Goal: Transaction & Acquisition: Purchase product/service

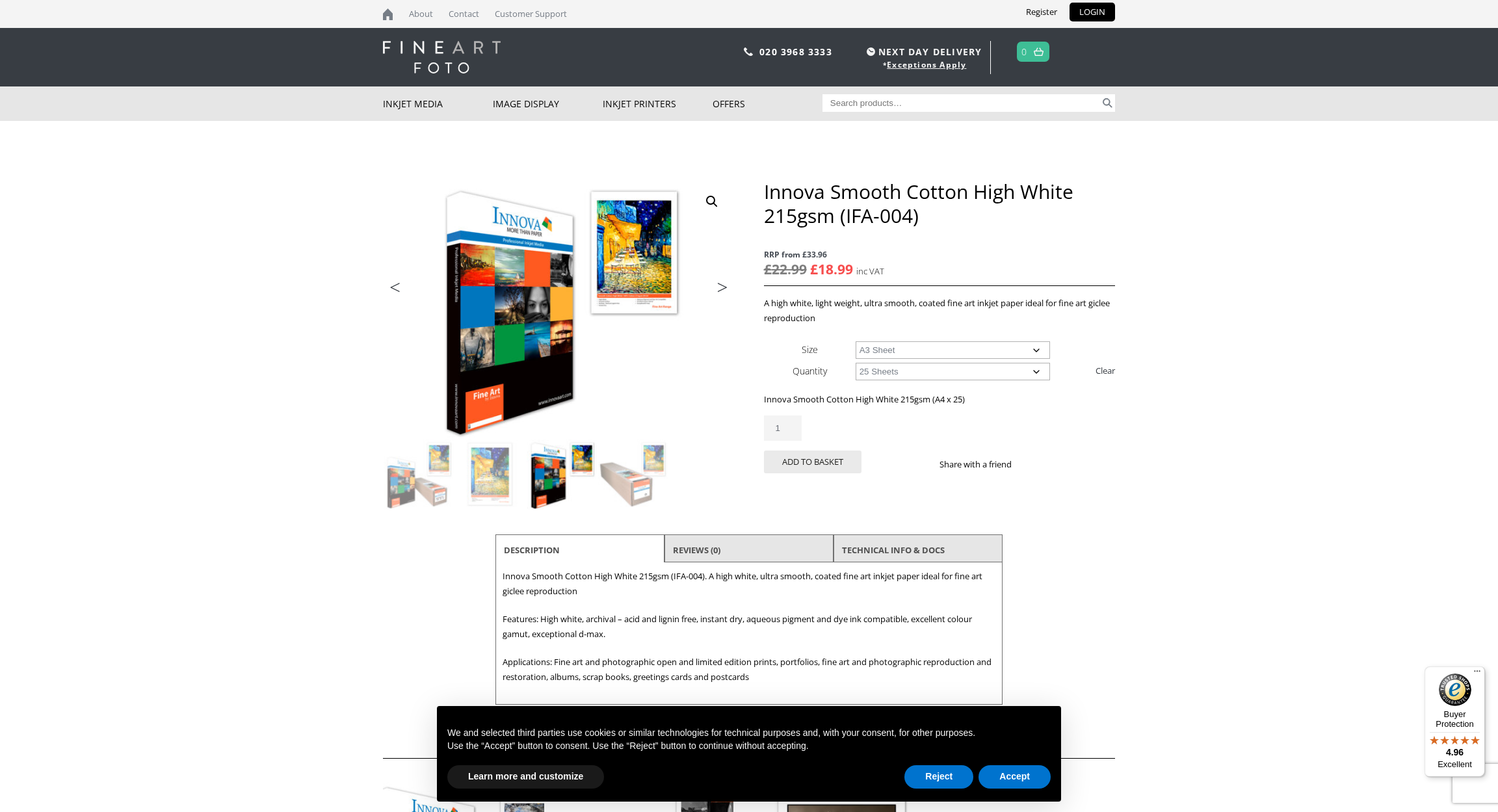
select select "a3-sheet"
click at [1101, 367] on link "Clear" at bounding box center [1105, 370] width 20 height 21
select select
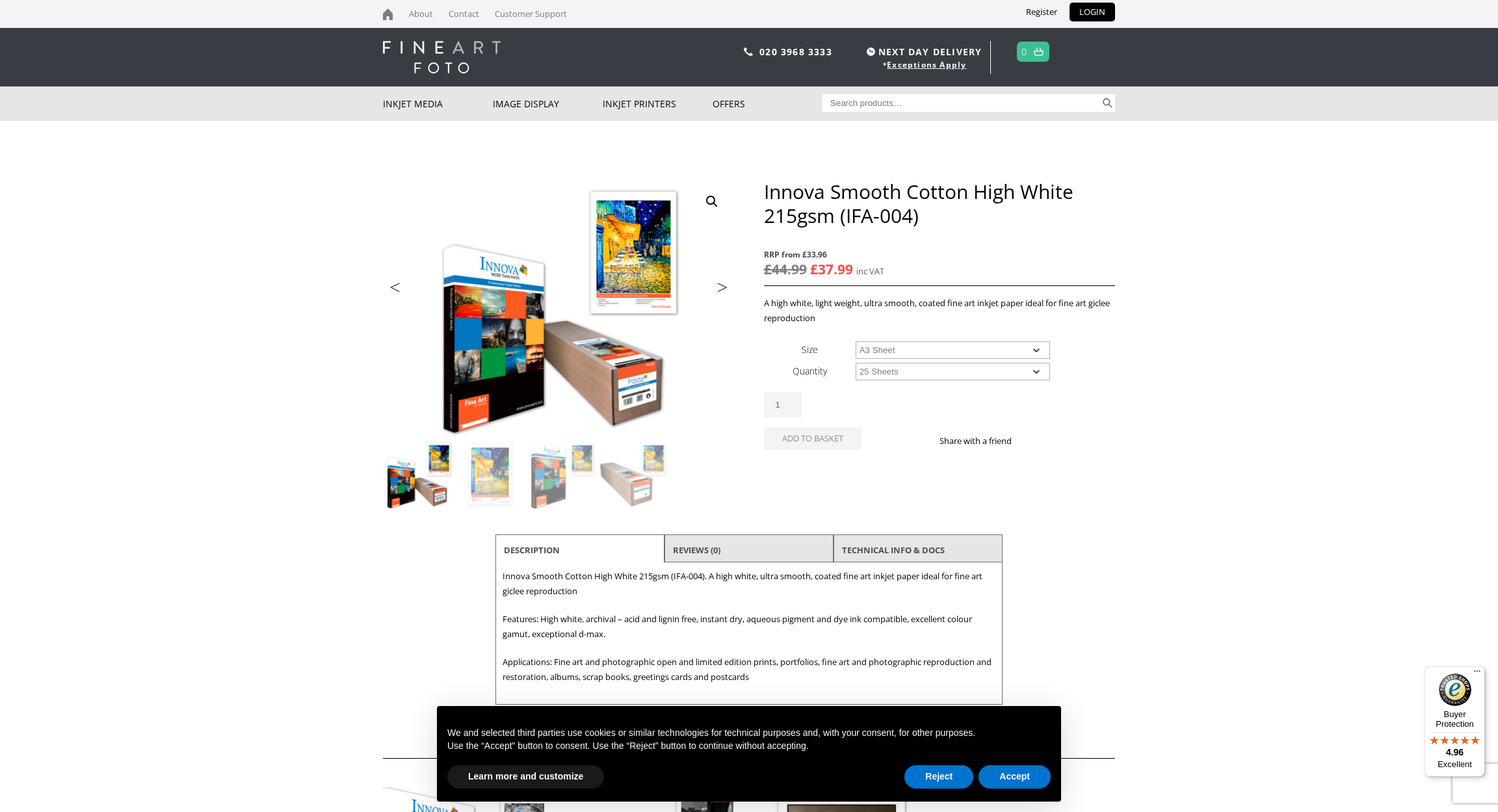
select select "a3-sheet"
select select "25-sheets"
select select "a3-sheet"
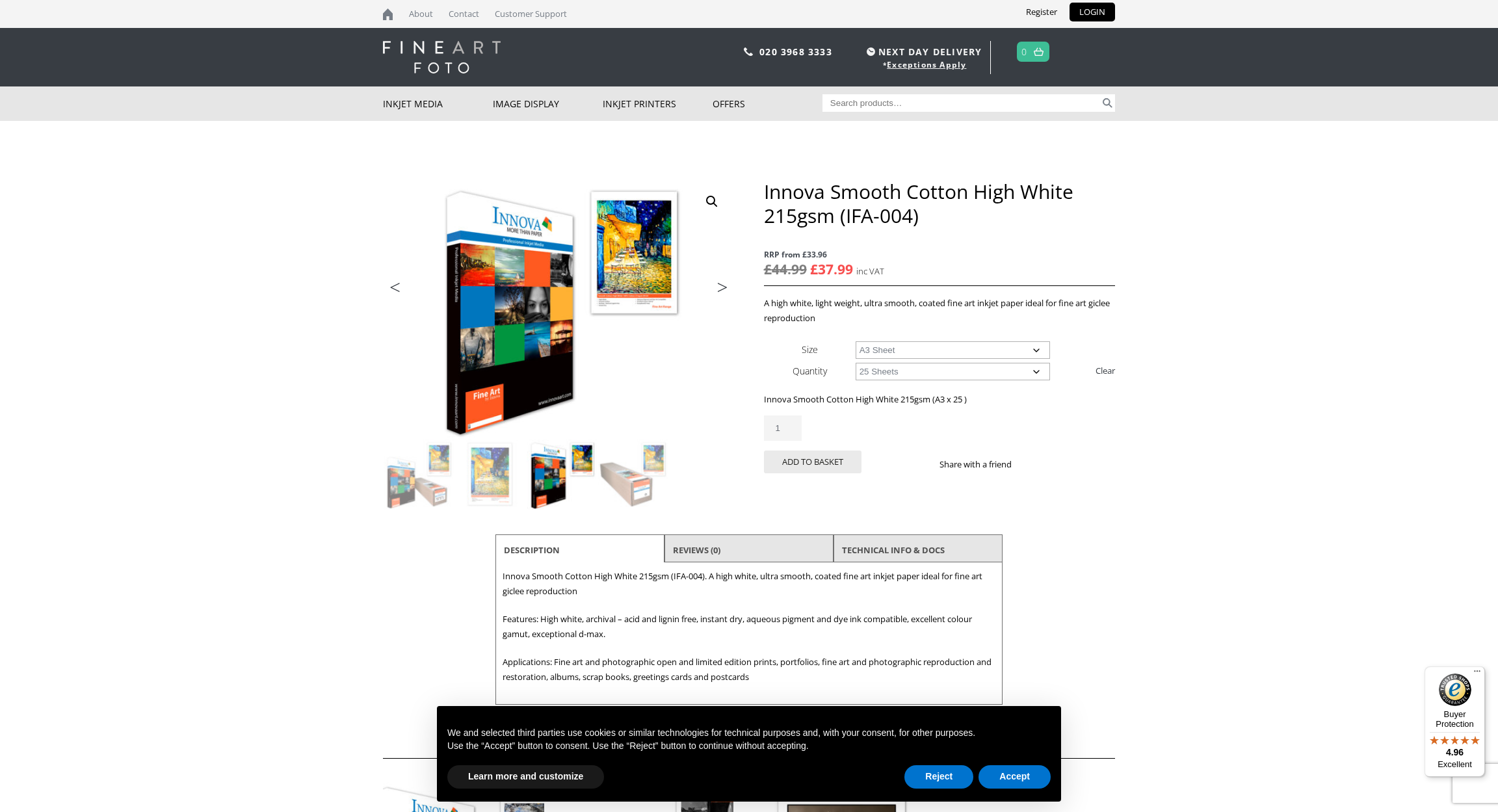
type input "2"
click at [792, 419] on input "2" at bounding box center [783, 428] width 38 height 25
click at [828, 465] on button "Add to basket" at bounding box center [812, 462] width 97 height 23
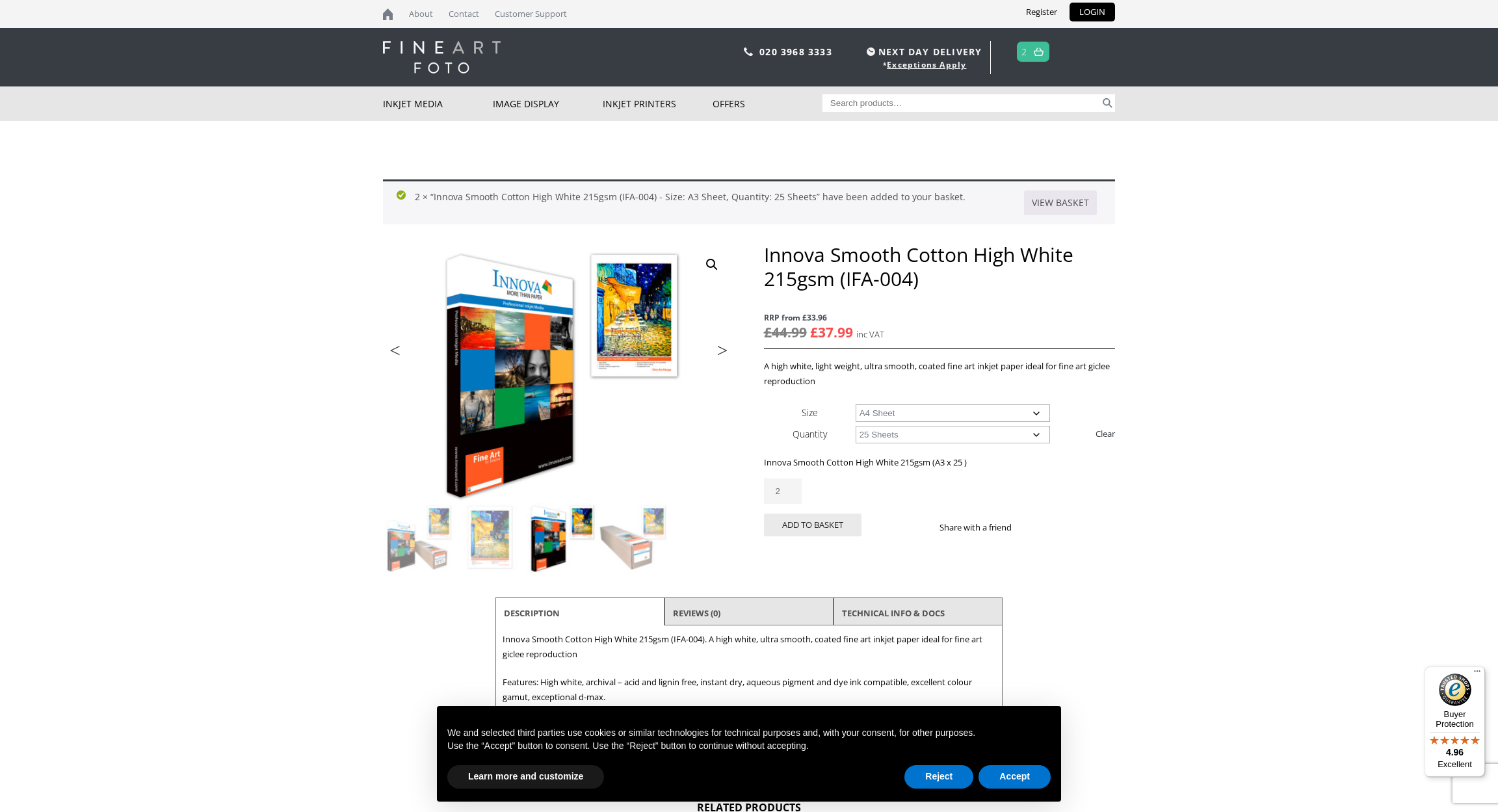
select select "a4-sheet"
click at [792, 481] on input "3" at bounding box center [783, 491] width 38 height 25
type input "2"
click at [789, 487] on input "2" at bounding box center [783, 491] width 38 height 25
click at [826, 520] on button "Add to basket" at bounding box center [812, 525] width 97 height 23
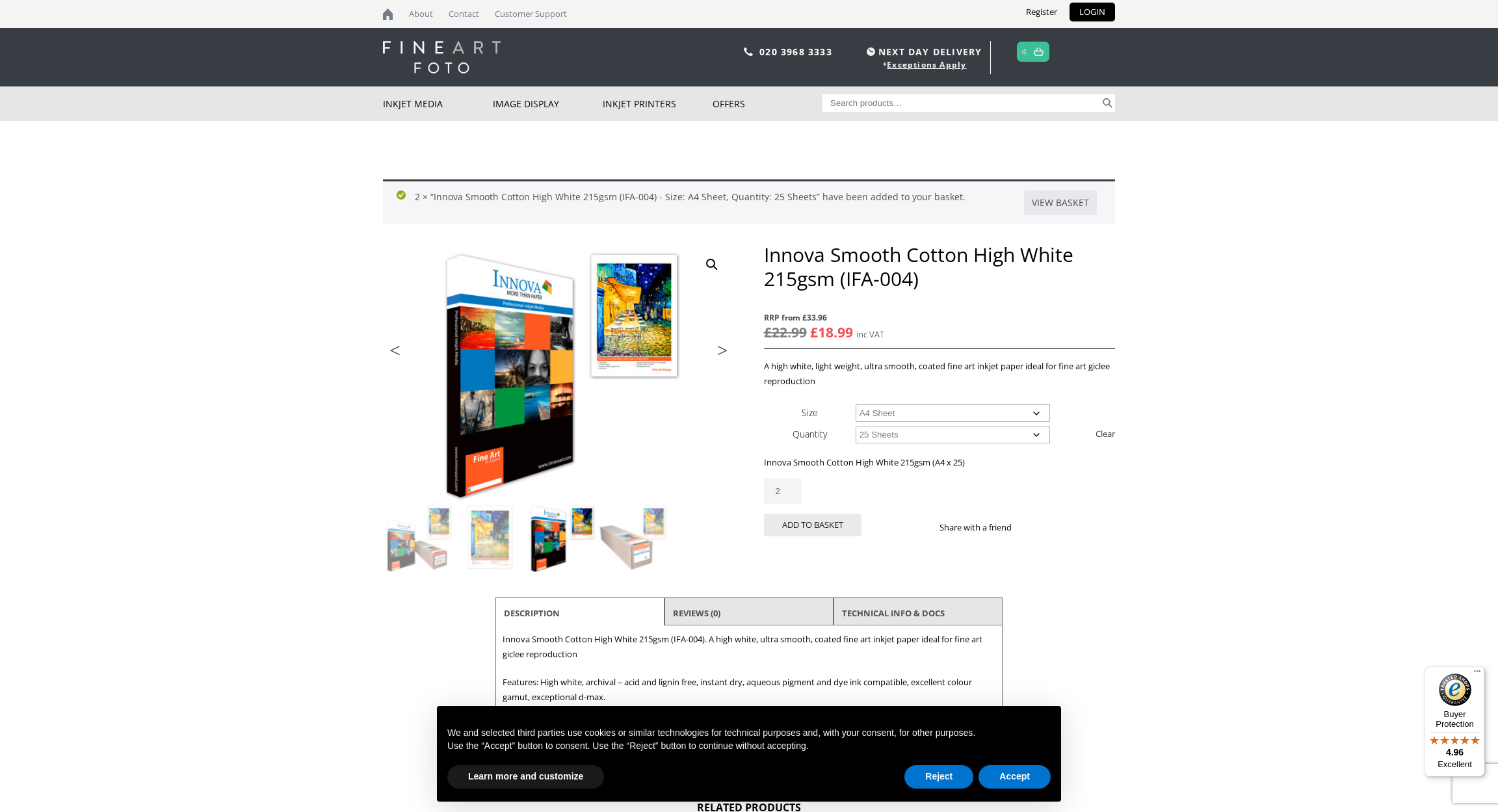
click at [1040, 48] on img at bounding box center [1038, 52] width 10 height 8
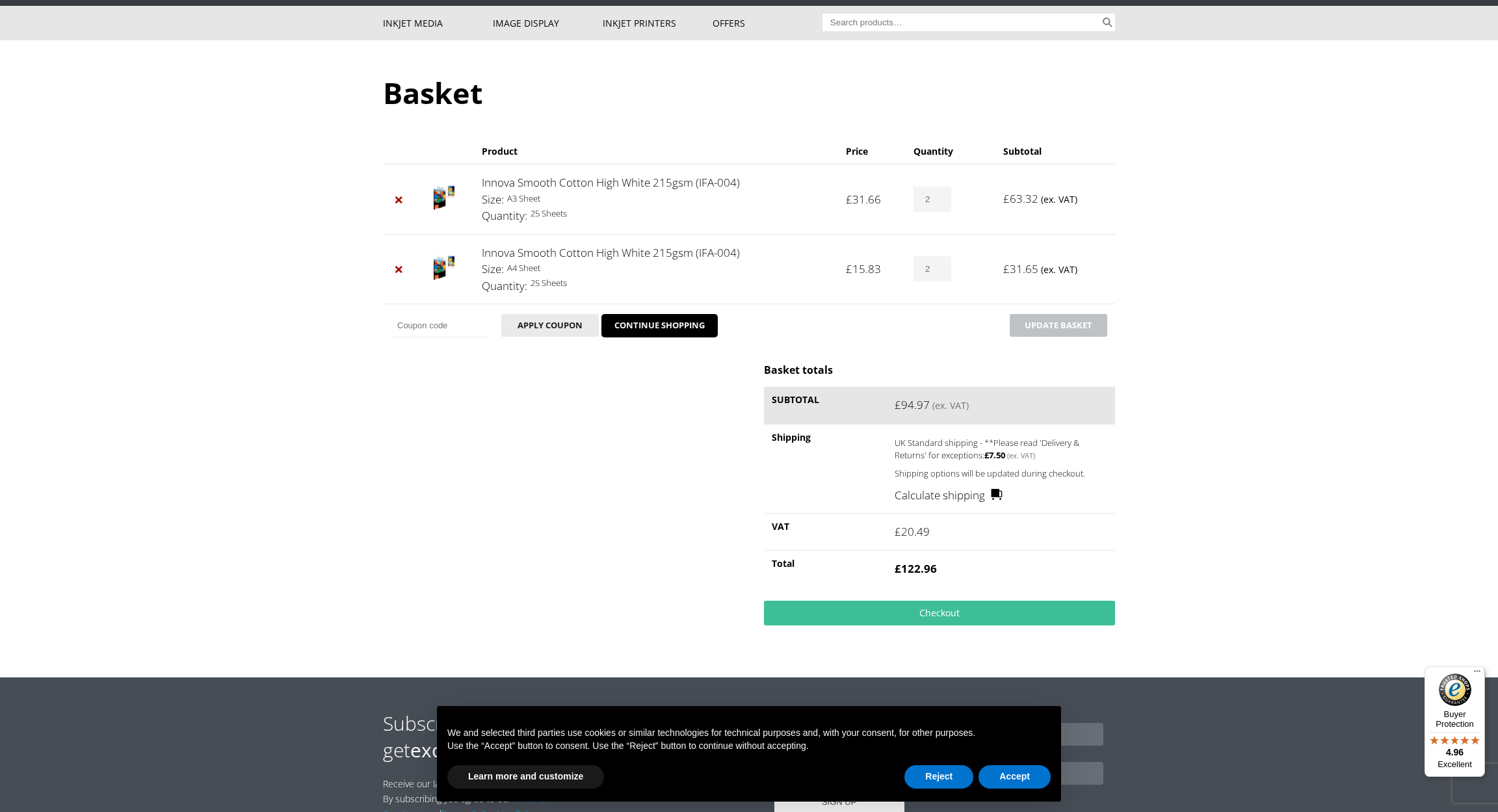
scroll to position [118, 0]
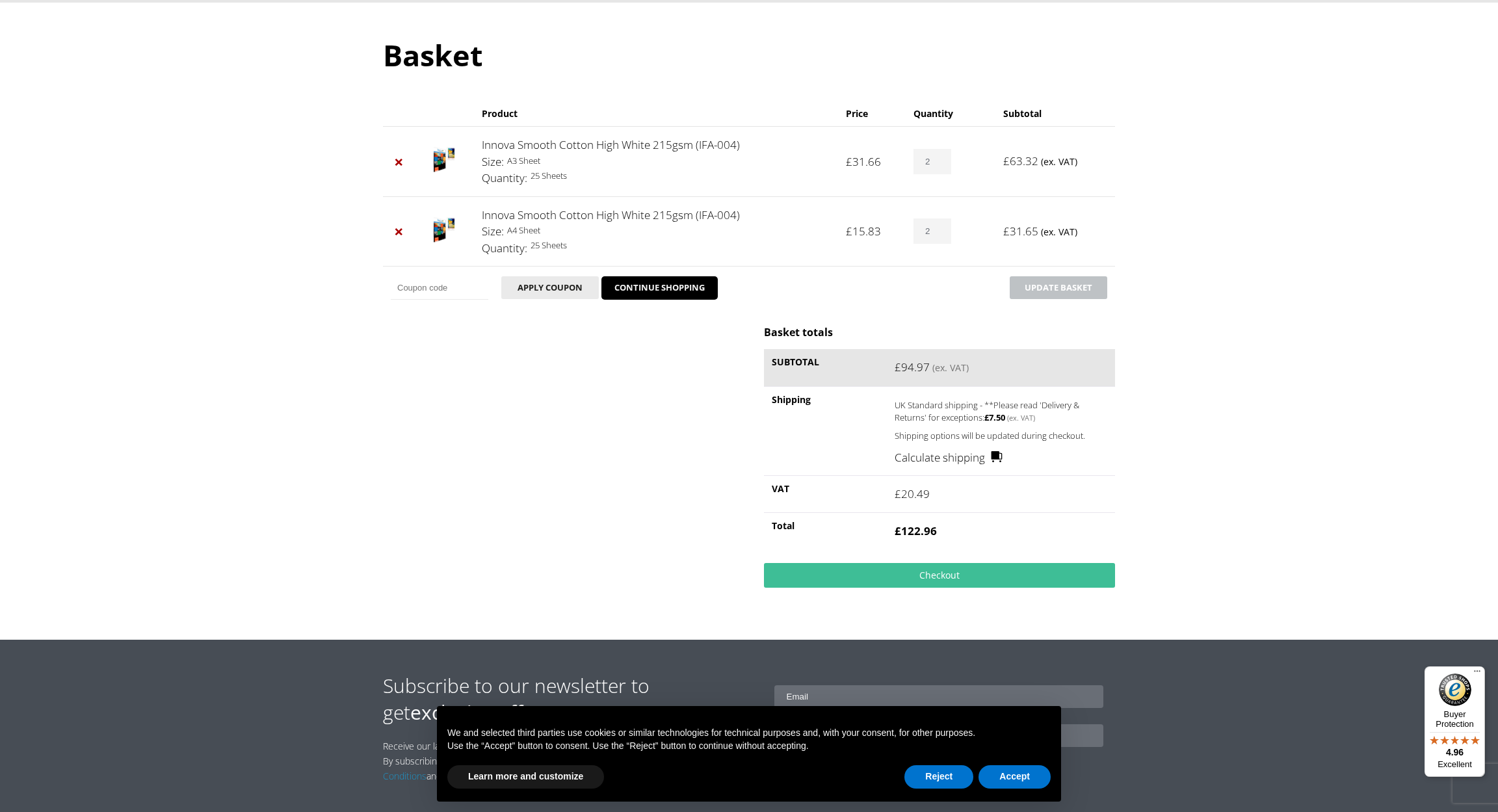
click at [998, 452] on link "Calculate shipping" at bounding box center [949, 458] width 108 height 17
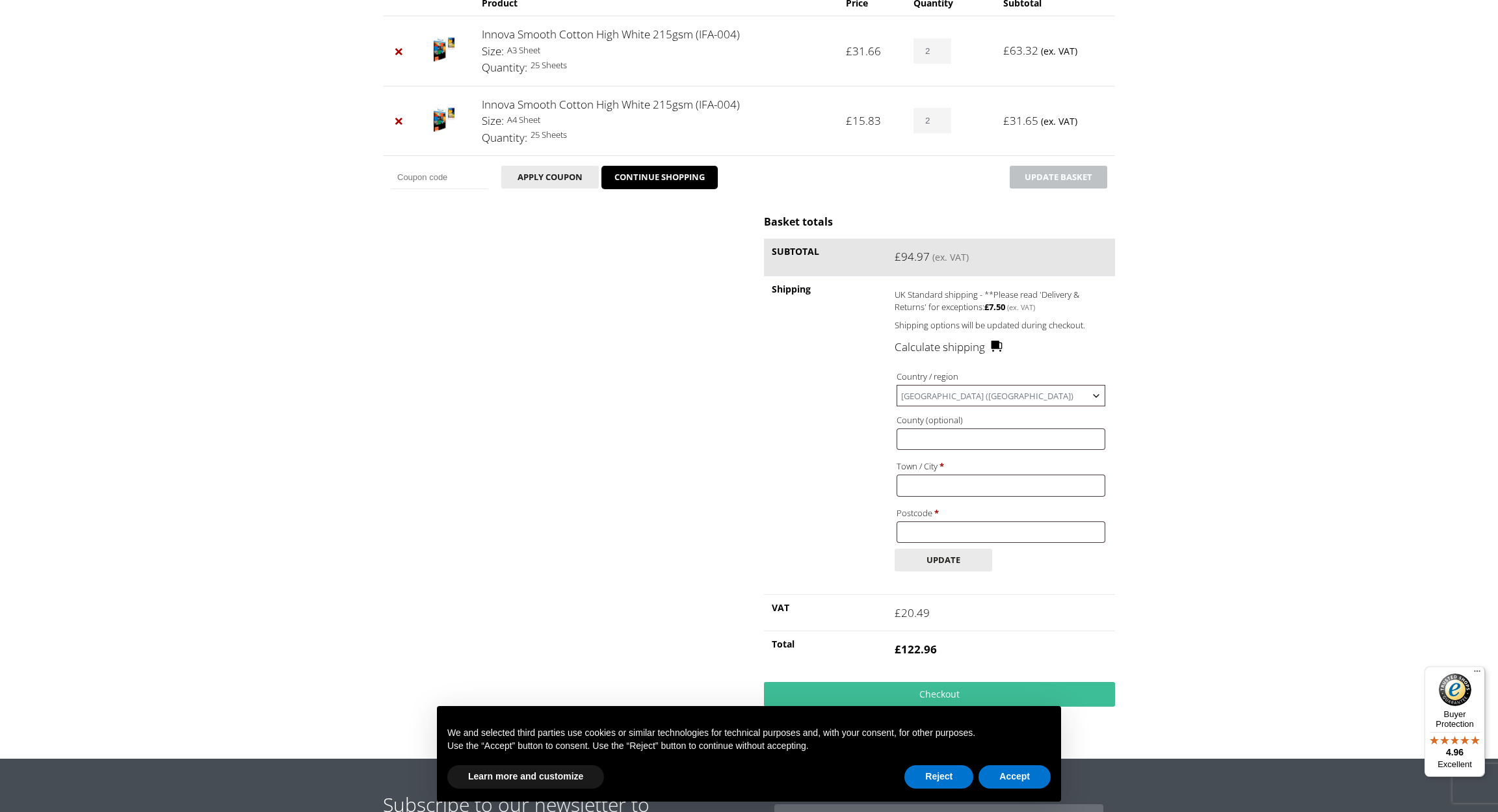
scroll to position [240, 0]
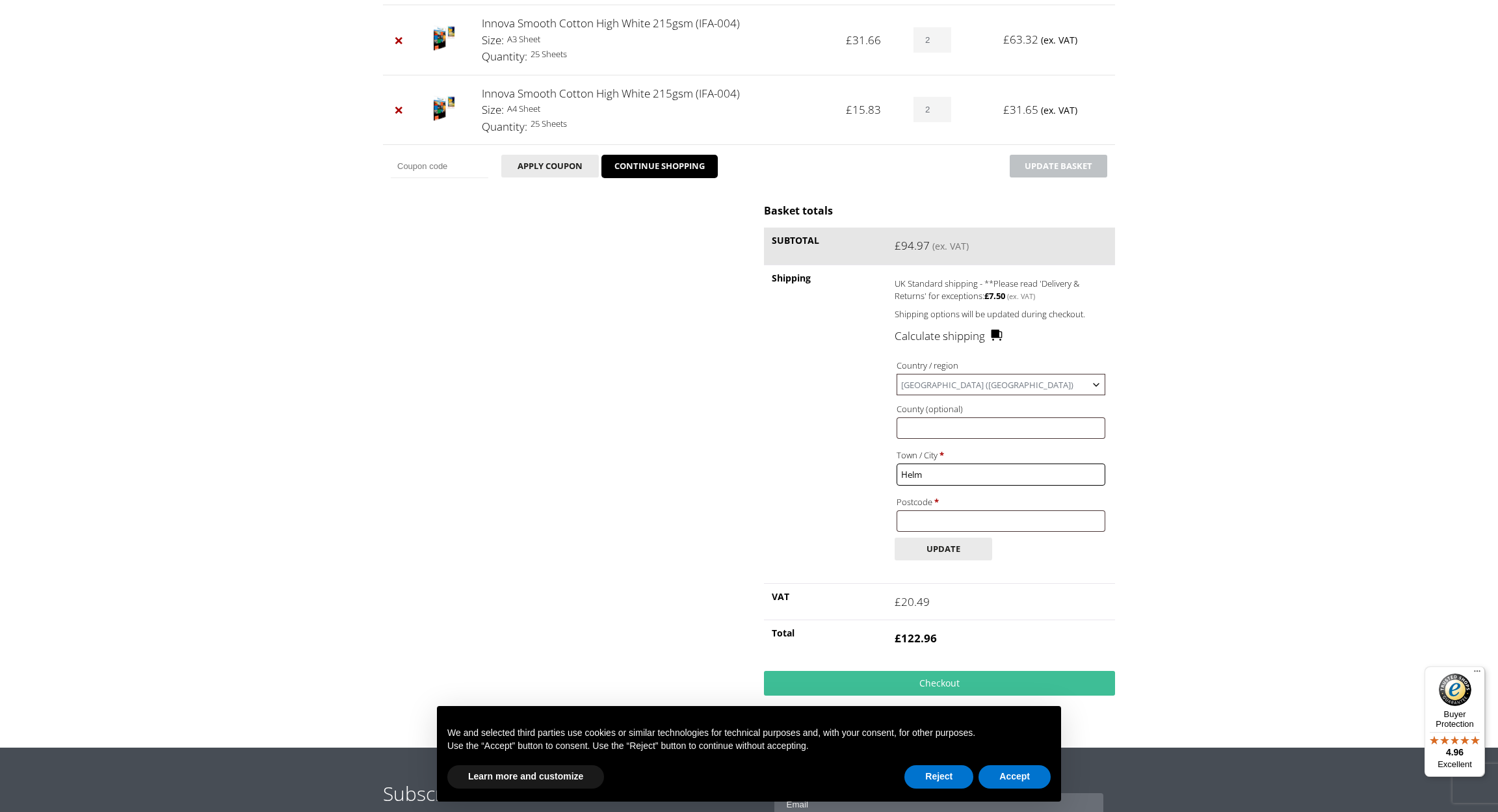
type input "Helmsley"
type input "YO625AH"
click at [953, 538] on button "Update" at bounding box center [943, 549] width 97 height 23
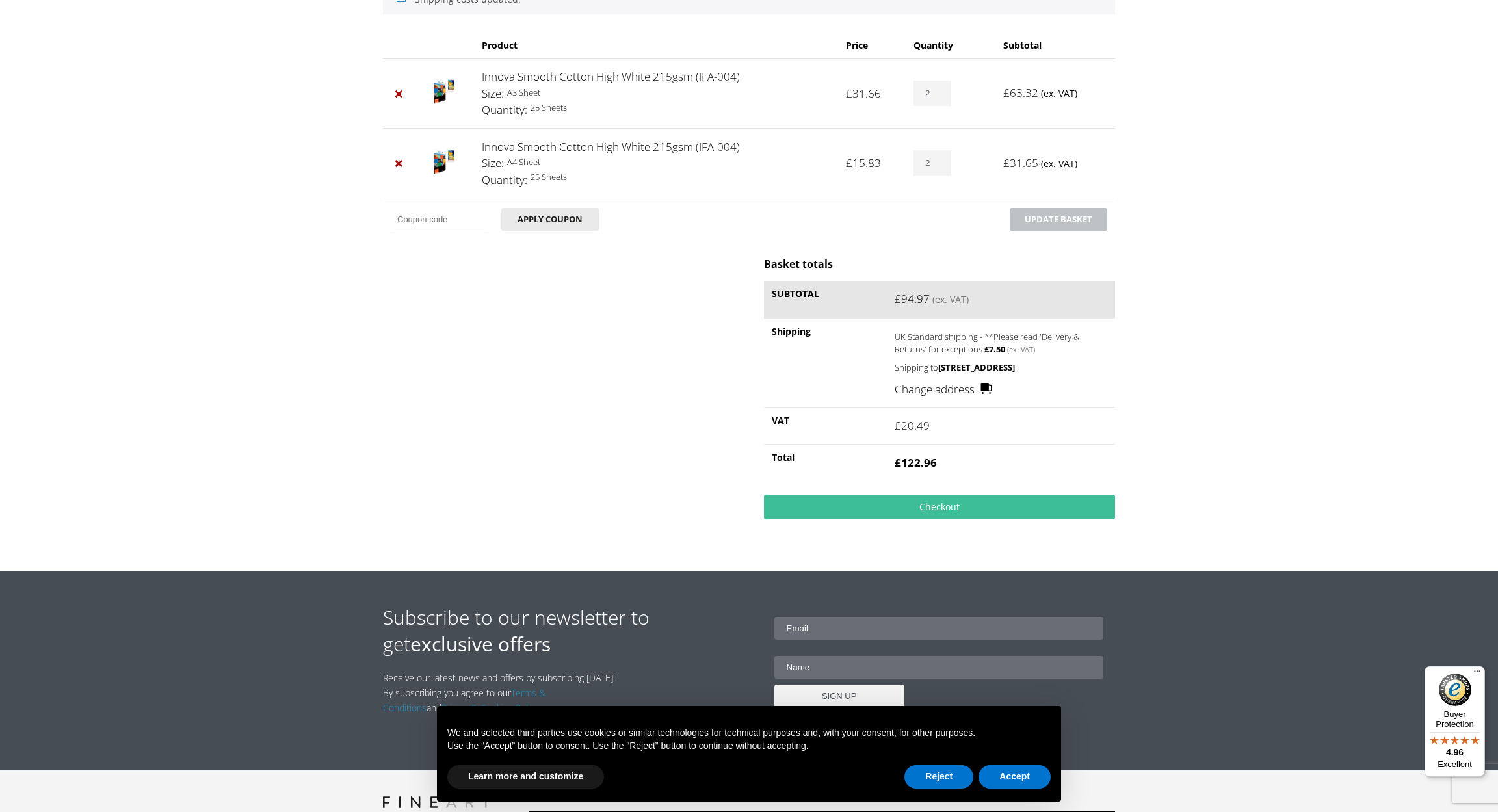
scroll to position [238, 0]
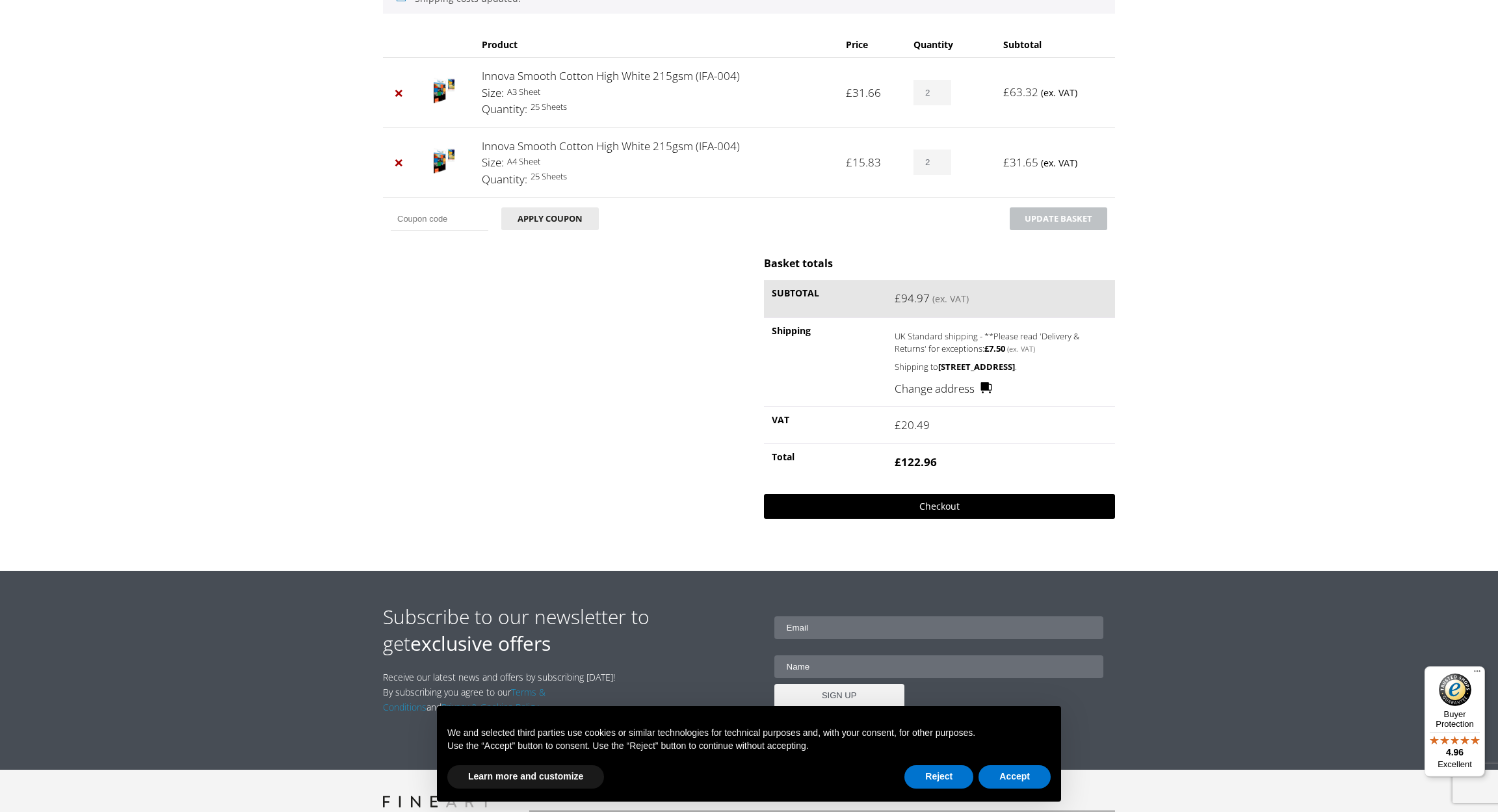
click at [956, 503] on link "Checkout" at bounding box center [939, 506] width 351 height 25
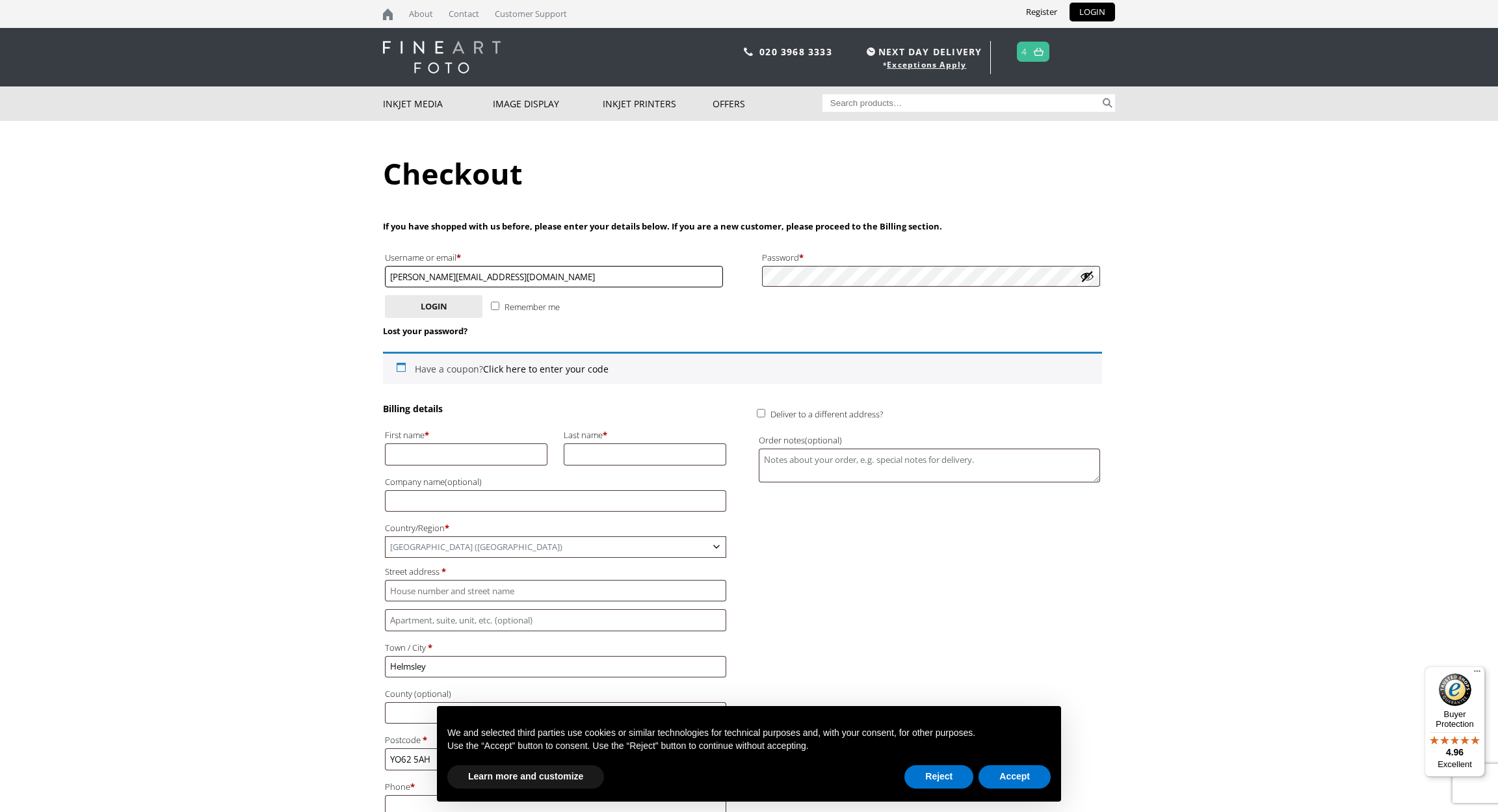
type input "[PERSON_NAME][EMAIL_ADDRESS][DOMAIN_NAME]"
click at [1085, 274] on button "Show password" at bounding box center [1087, 276] width 14 height 14
click at [428, 310] on button "Login" at bounding box center [433, 306] width 97 height 23
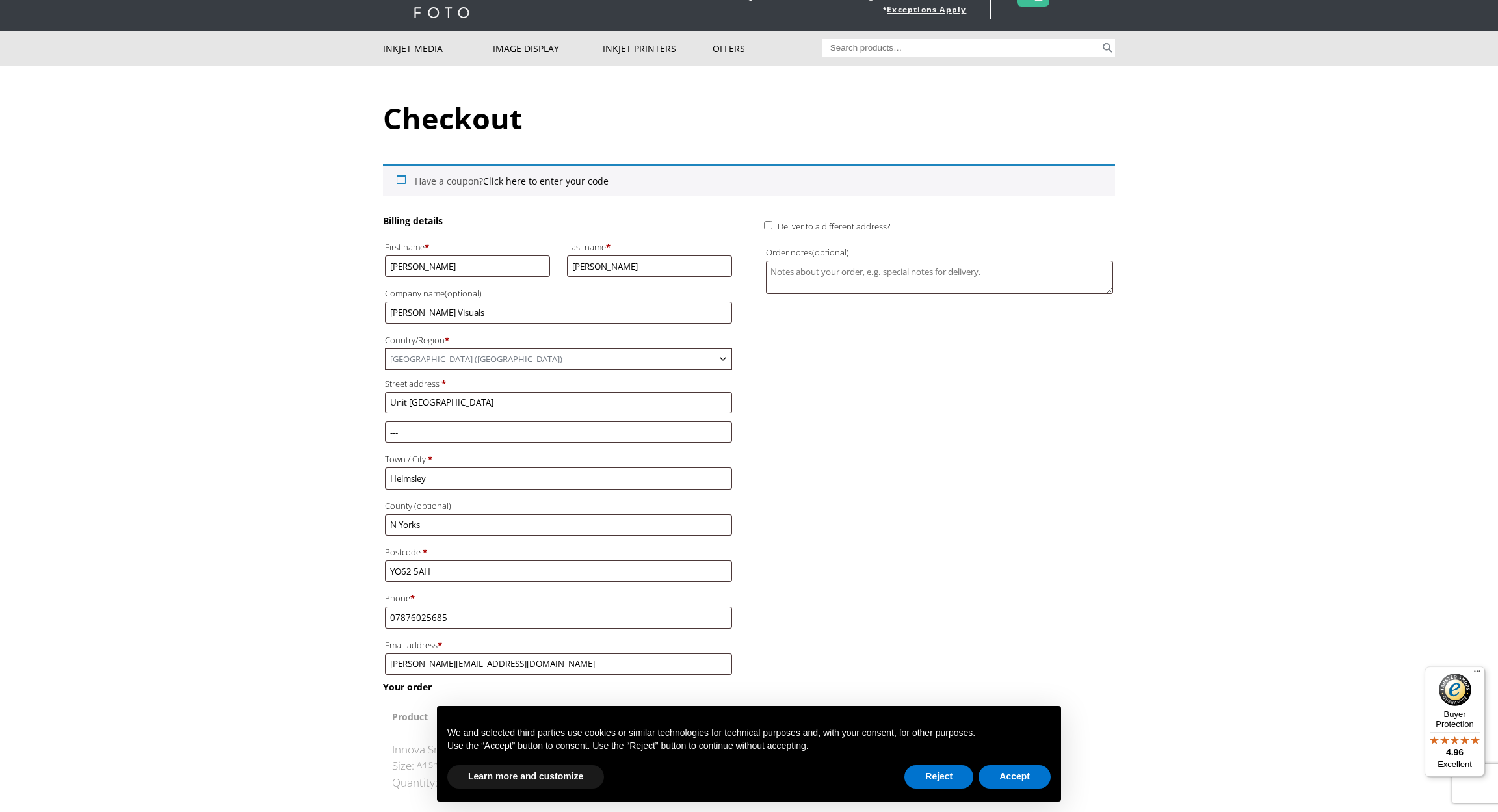
scroll to position [76, 0]
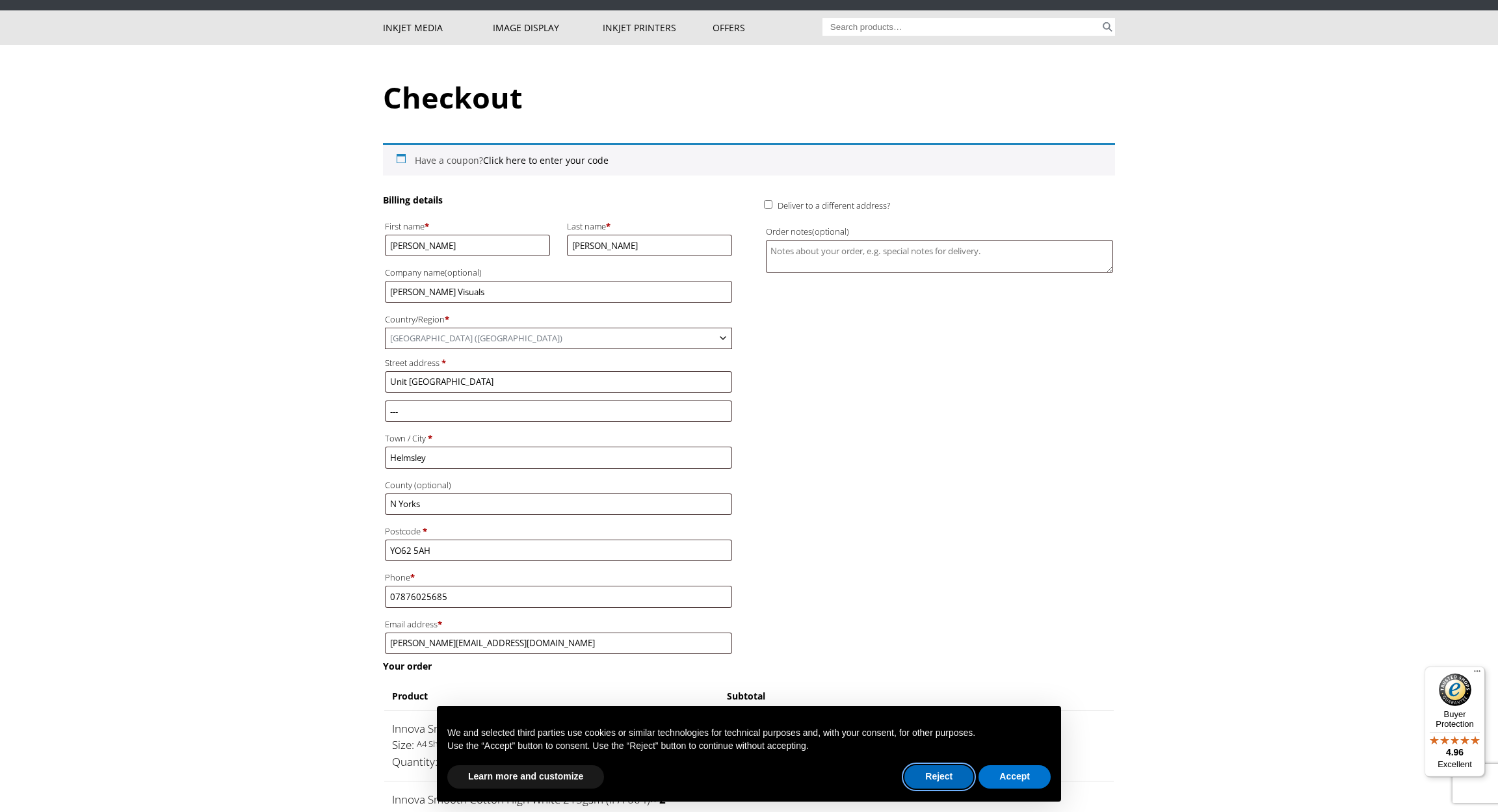
click at [941, 779] on button "Reject" at bounding box center [938, 777] width 69 height 24
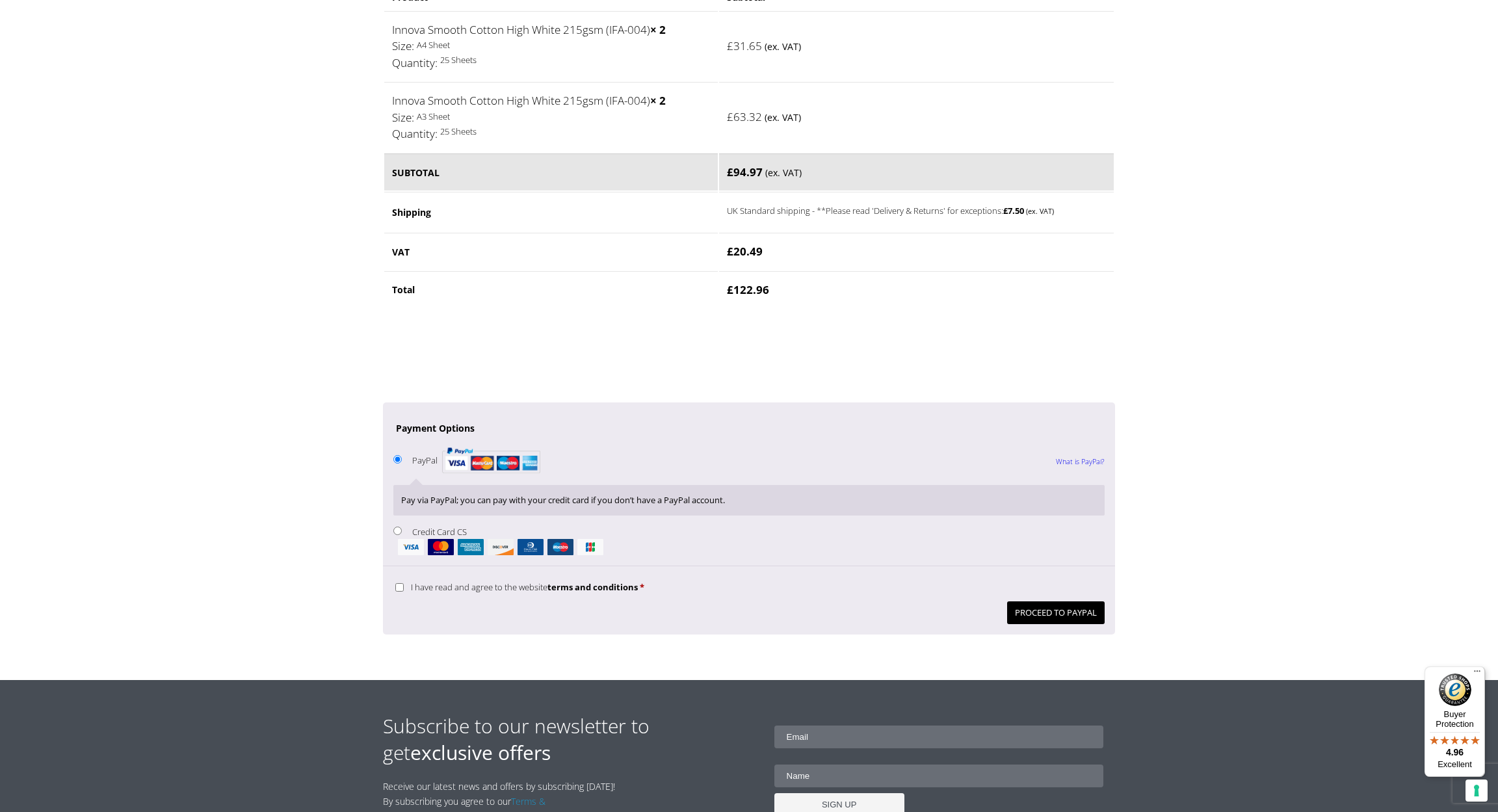
scroll to position [778, 0]
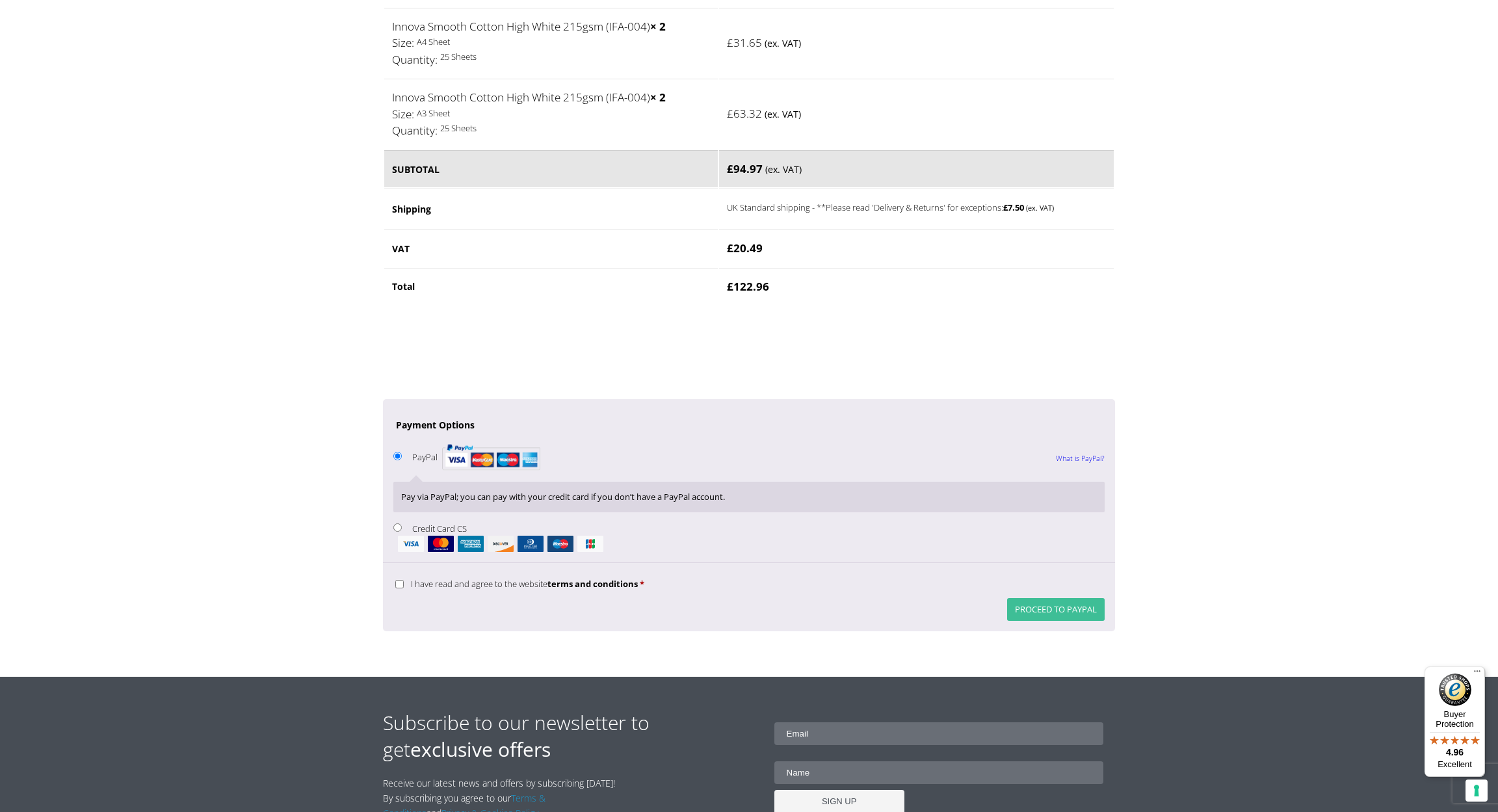
click at [1069, 598] on button "Proceed to PayPal" at bounding box center [1055, 609] width 97 height 23
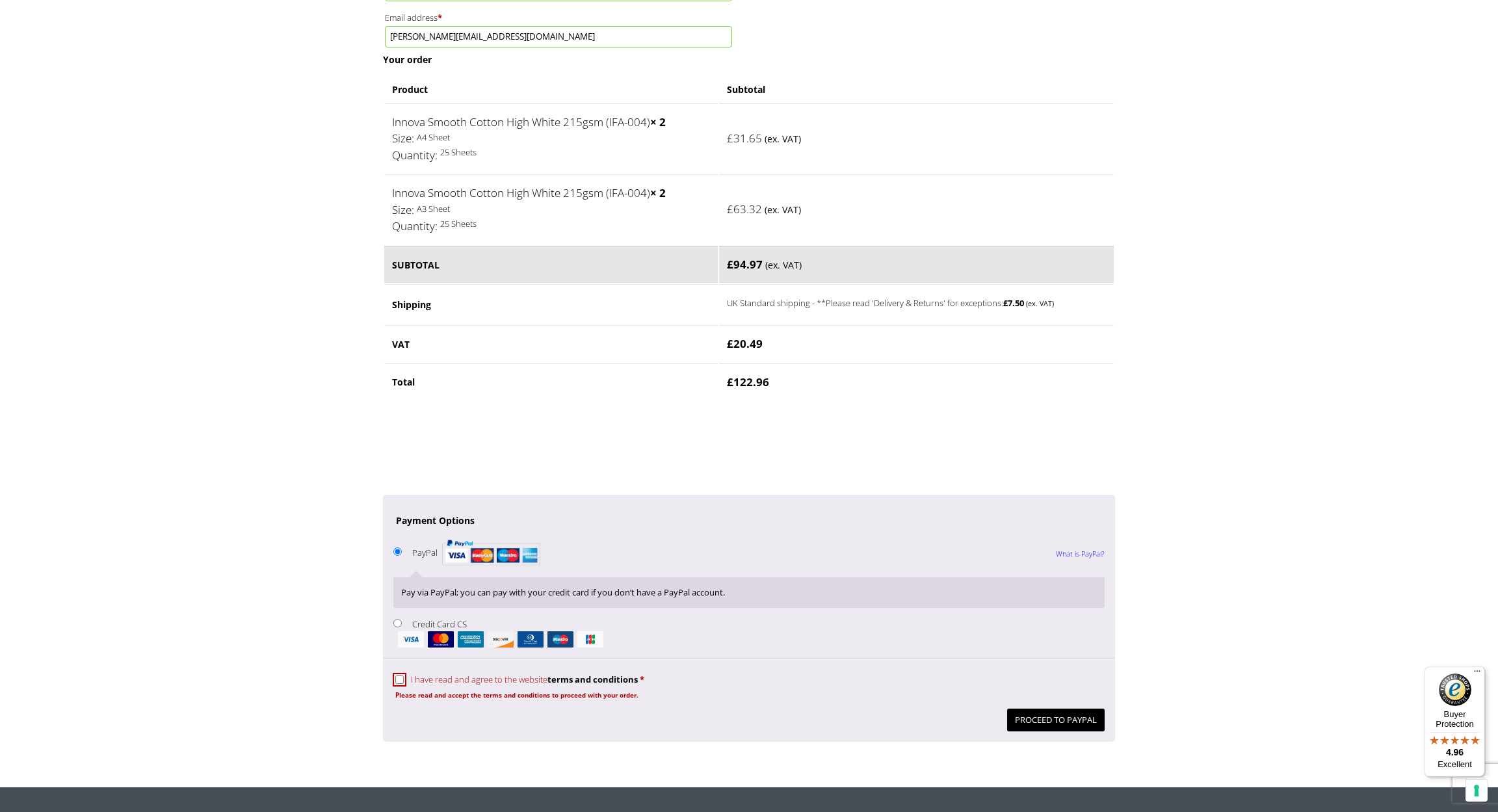
scroll to position [796, 0]
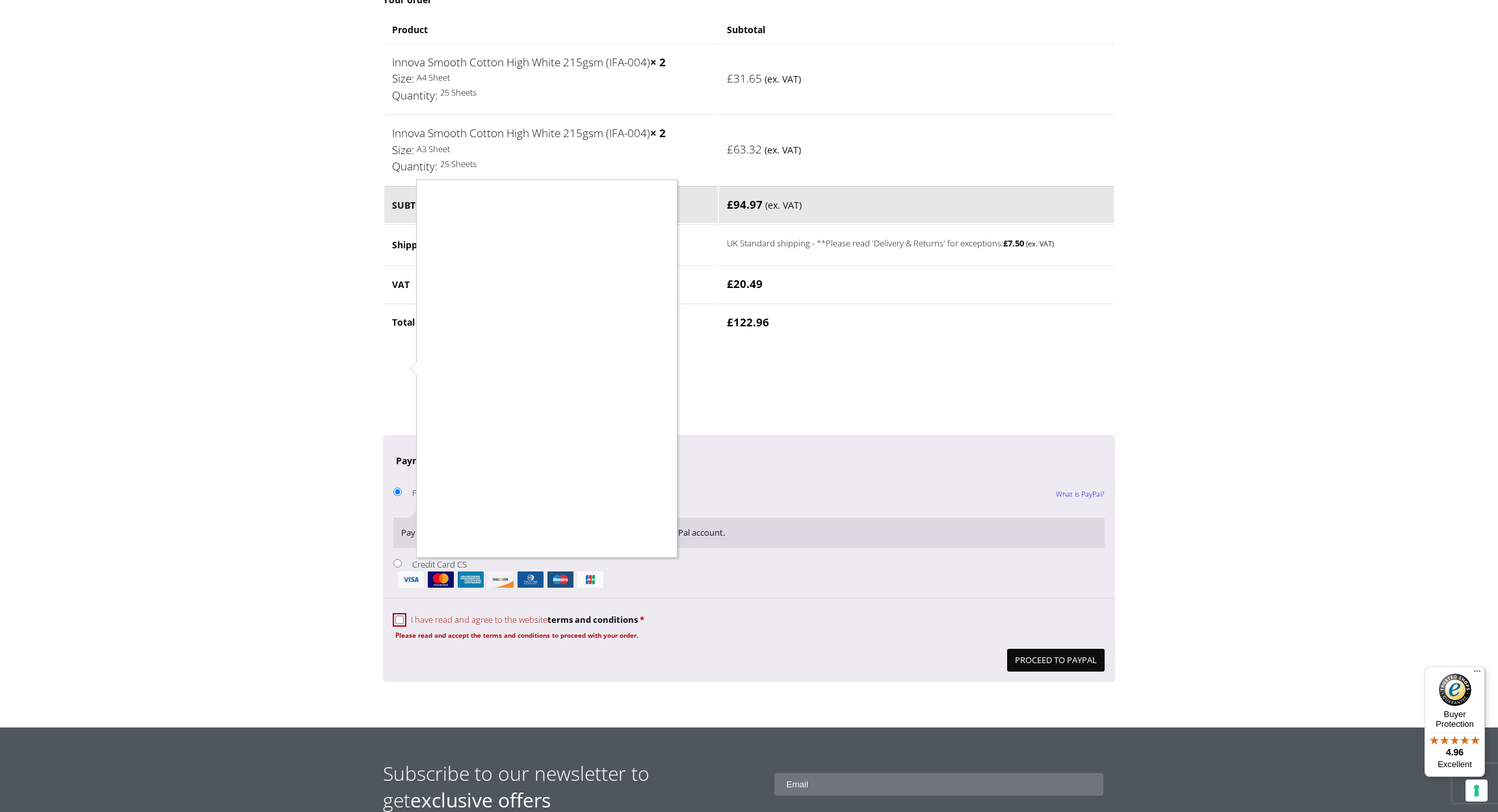
click at [399, 607] on div at bounding box center [749, 406] width 1498 height 812
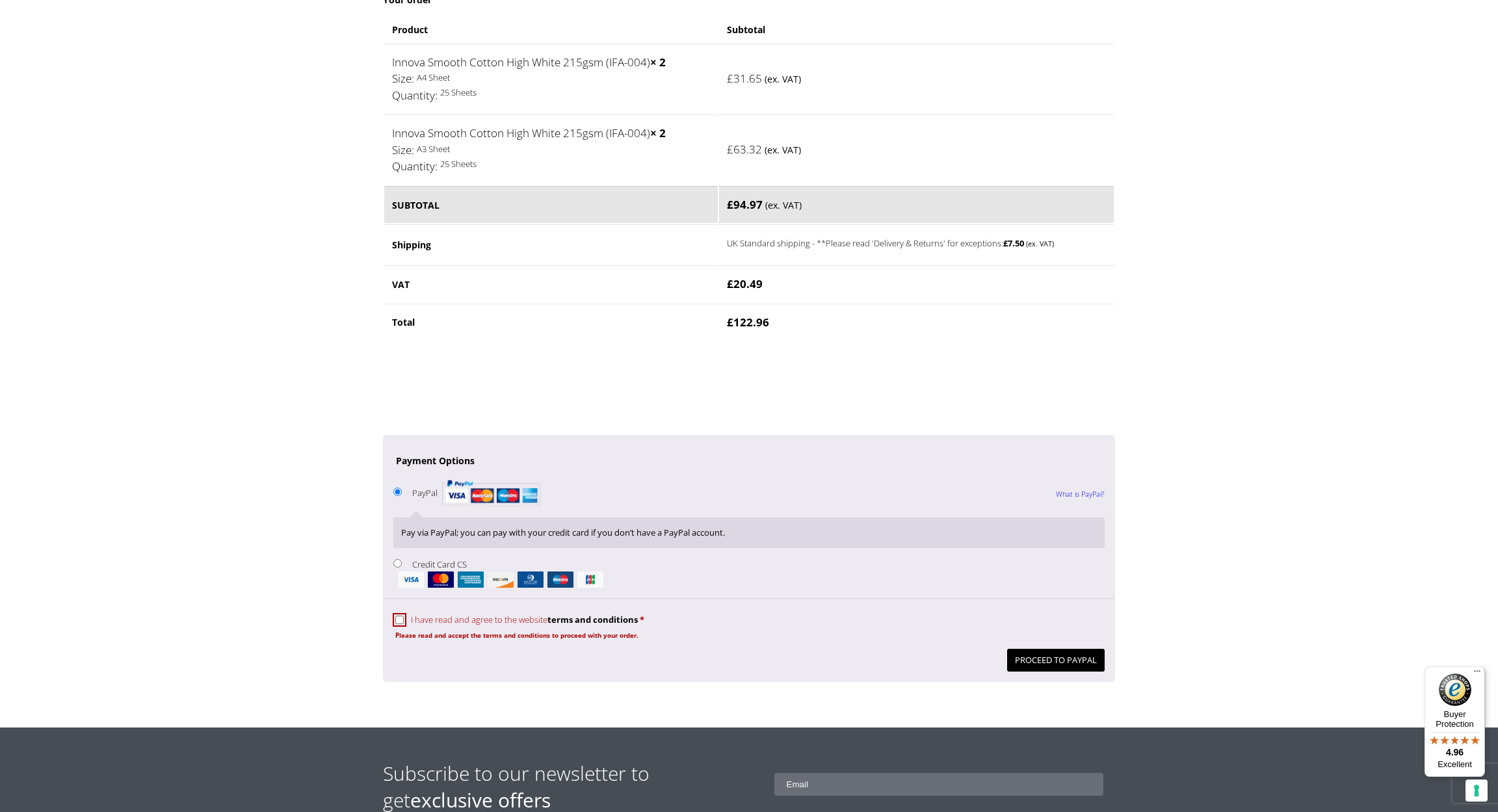
click at [399, 615] on input "I have read and agree to the website terms and conditions *" at bounding box center [399, 619] width 8 height 8
checkbox input "true"
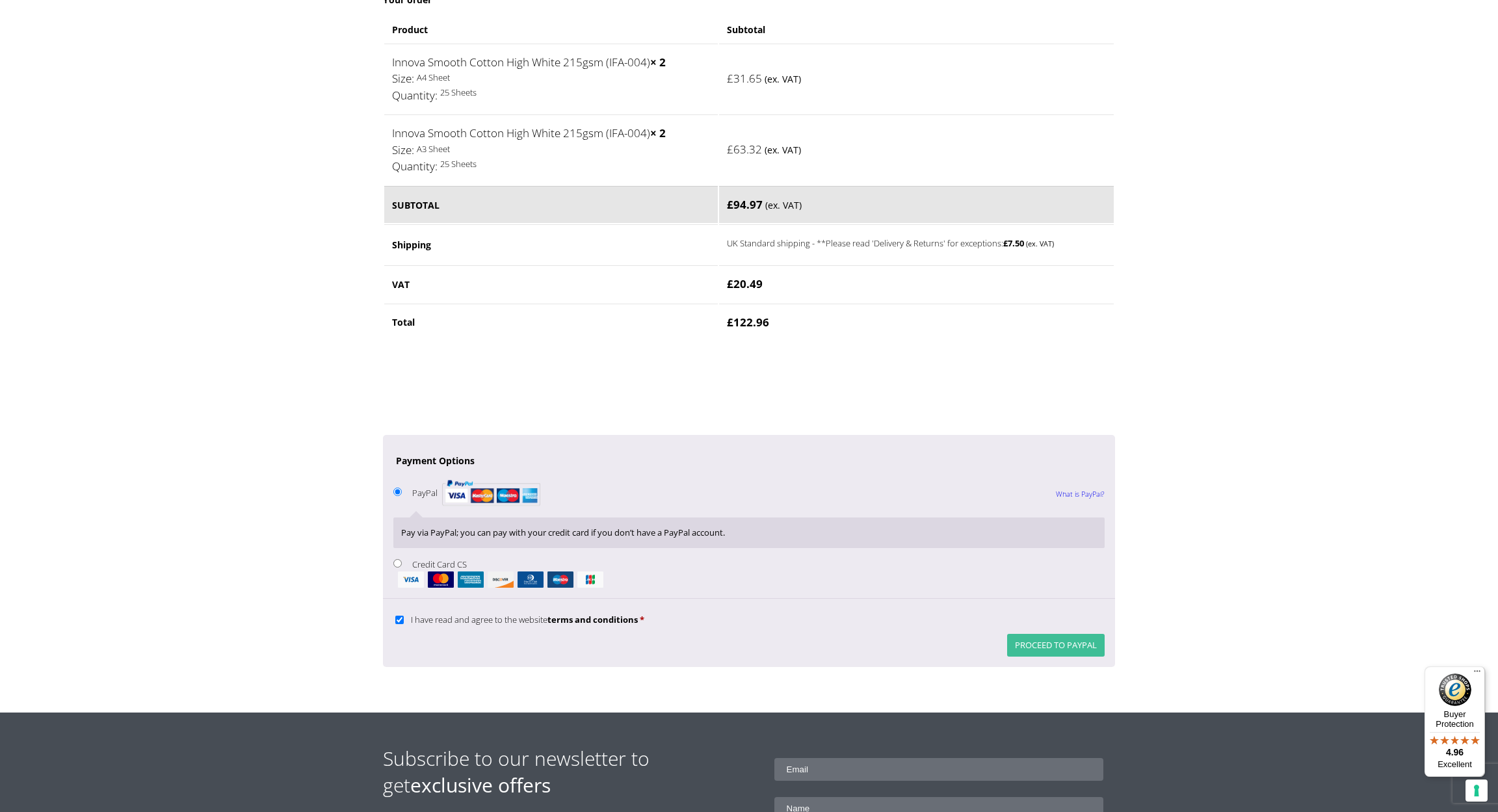
click at [1052, 634] on button "Proceed to PayPal" at bounding box center [1055, 645] width 97 height 23
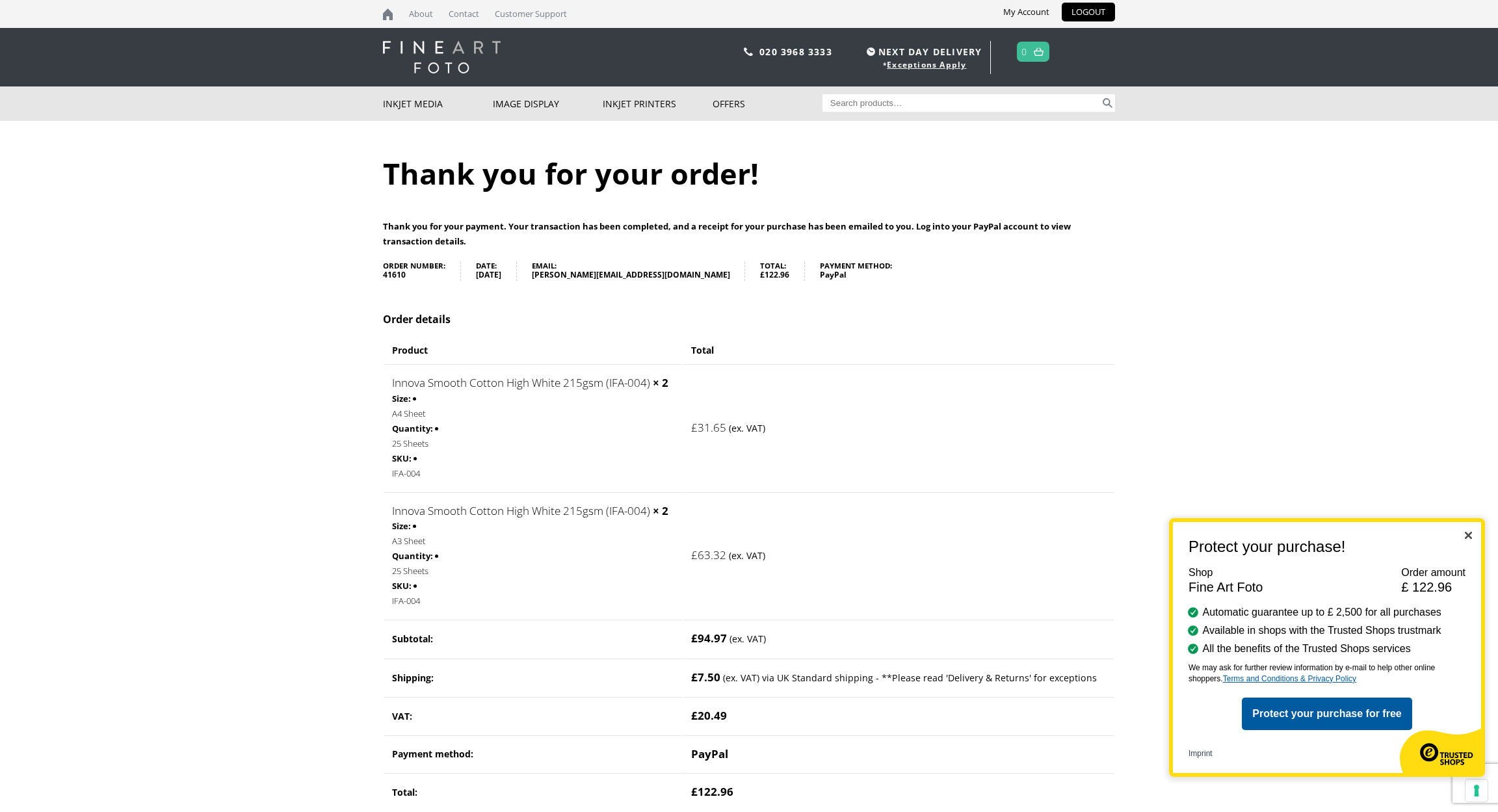
click at [1467, 539] on img "Close" at bounding box center [1468, 535] width 7 height 7
